Goal: Task Accomplishment & Management: Manage account settings

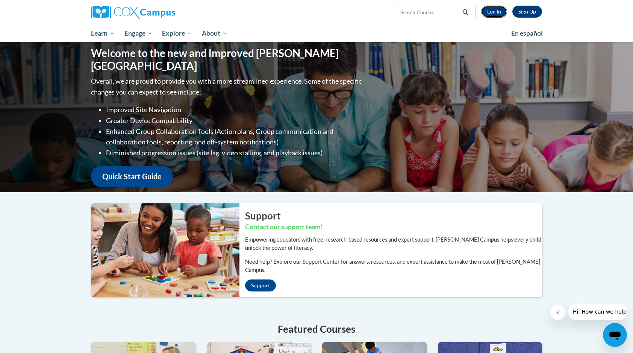
click at [496, 16] on link "Log In" at bounding box center [494, 12] width 26 height 12
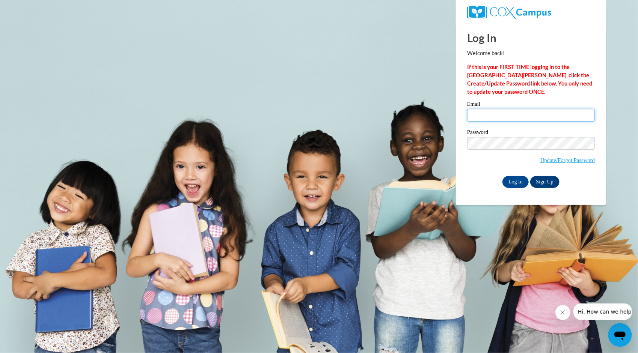
click at [522, 115] on input "Email" at bounding box center [531, 115] width 128 height 13
type input "[EMAIL_ADDRESS][DOMAIN_NAME][PERSON_NAME]"
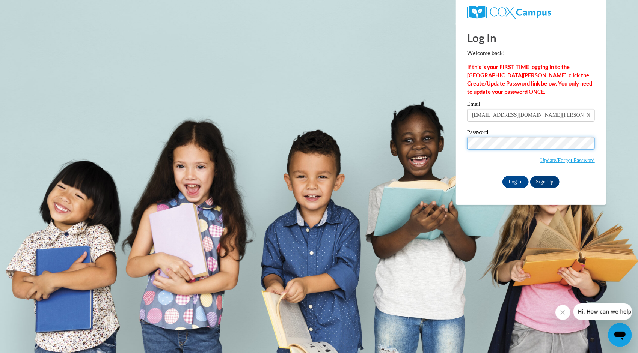
click at [503, 176] on input "Log In" at bounding box center [516, 182] width 26 height 12
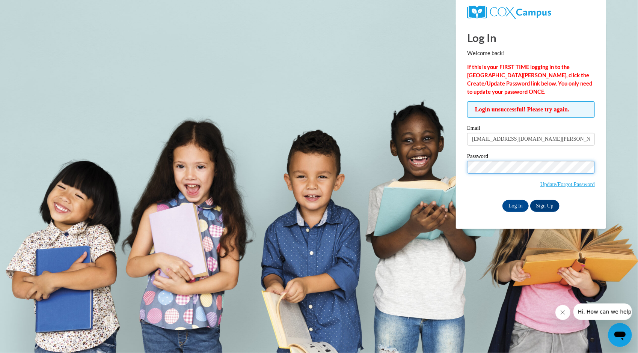
click at [503, 200] on input "Log In" at bounding box center [516, 206] width 26 height 12
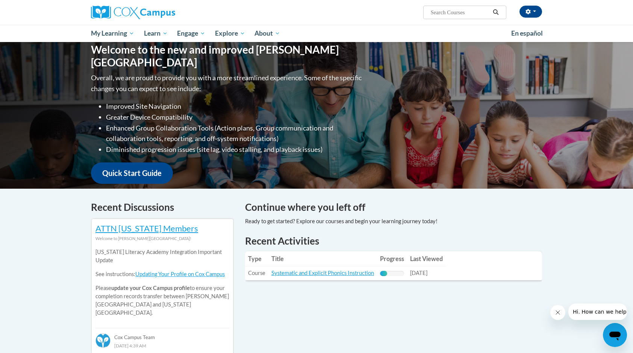
scroll to position [75, 0]
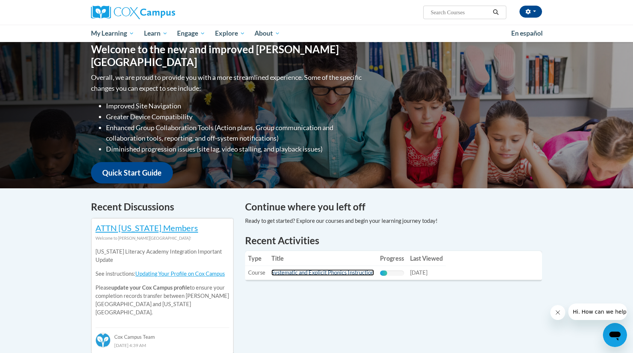
click at [313, 274] on link "Systematic and Explicit Phonics Instruction" at bounding box center [322, 273] width 103 height 6
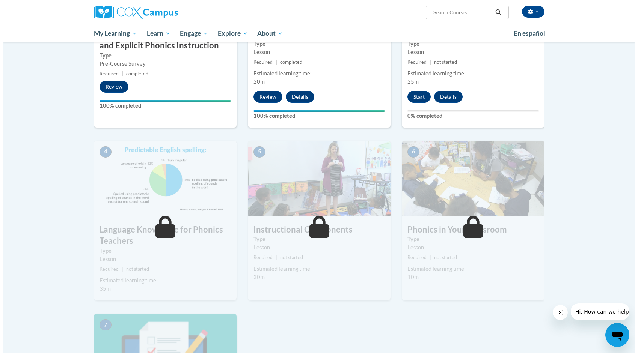
scroll to position [188, 0]
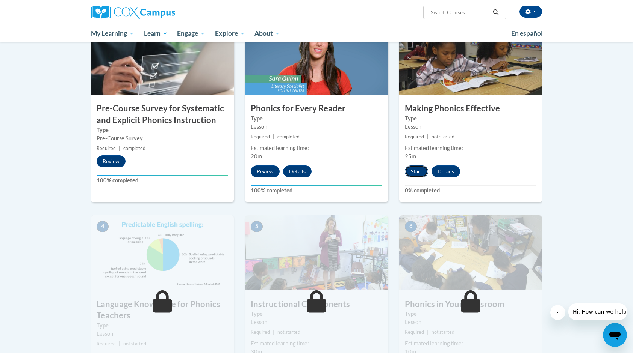
click at [411, 174] on button "Start" at bounding box center [416, 172] width 23 height 12
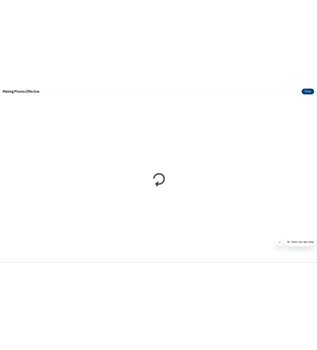
scroll to position [0, 0]
